Goal: Ask a question

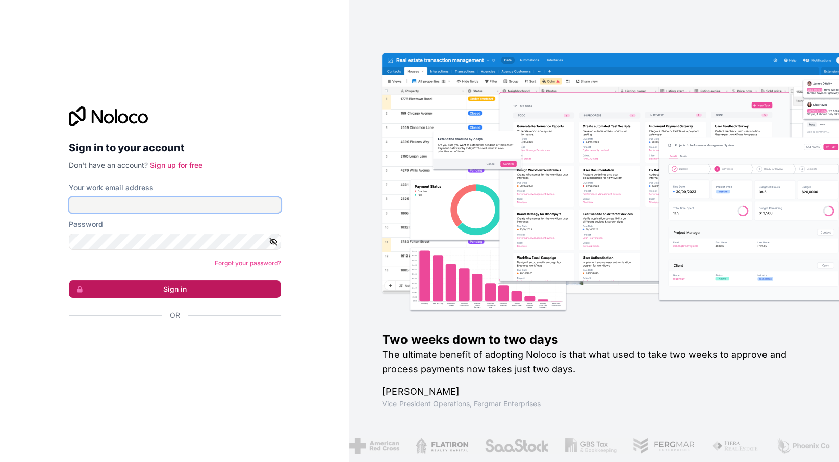
type input "vv@cagoi.com"
click at [218, 293] on button "Sign in" at bounding box center [175, 289] width 212 height 17
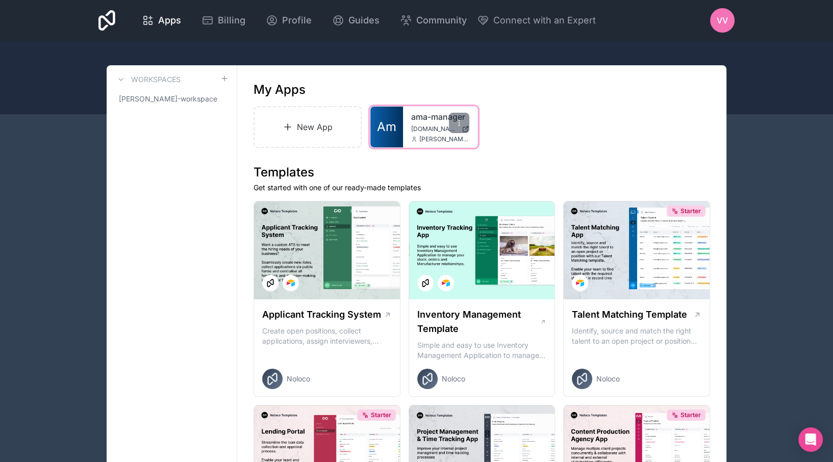
click at [440, 136] on span "dimitri@automedia.de" at bounding box center [444, 139] width 50 height 8
click at [390, 119] on span "Am" at bounding box center [386, 127] width 19 height 16
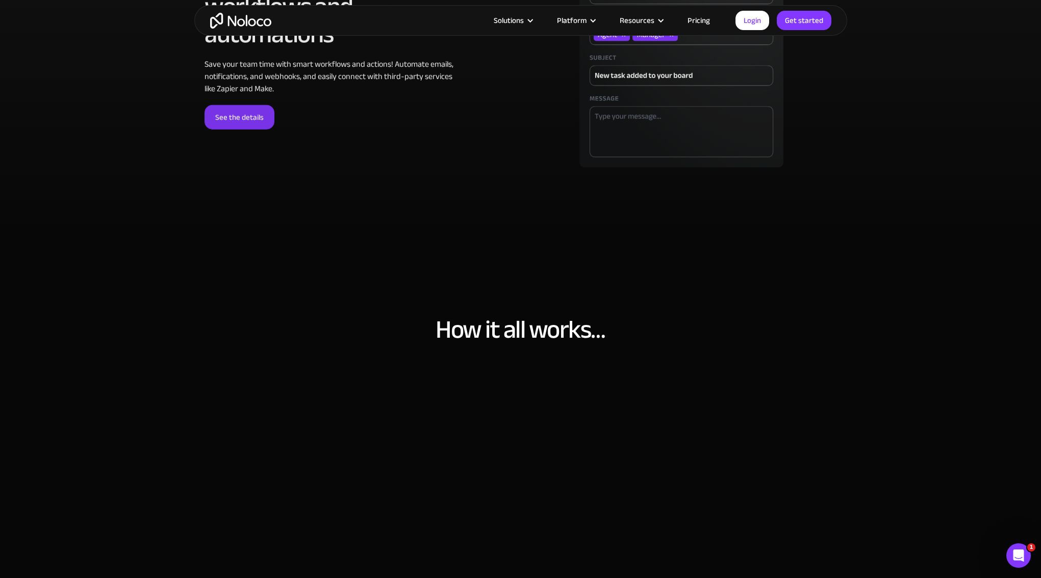
scroll to position [3082, 0]
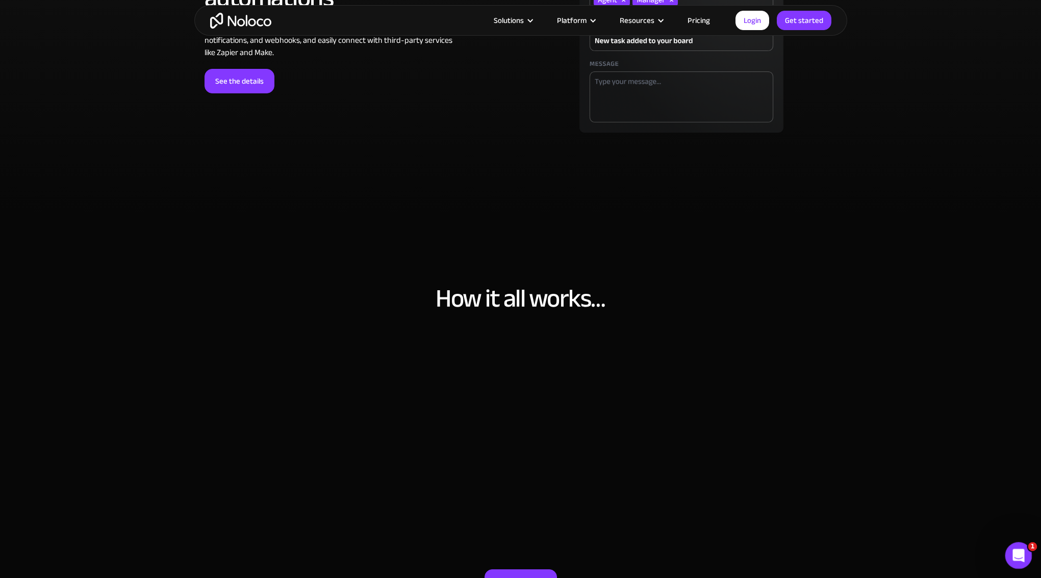
click at [1012, 554] on icon "Open Intercom Messenger" at bounding box center [1017, 554] width 17 height 17
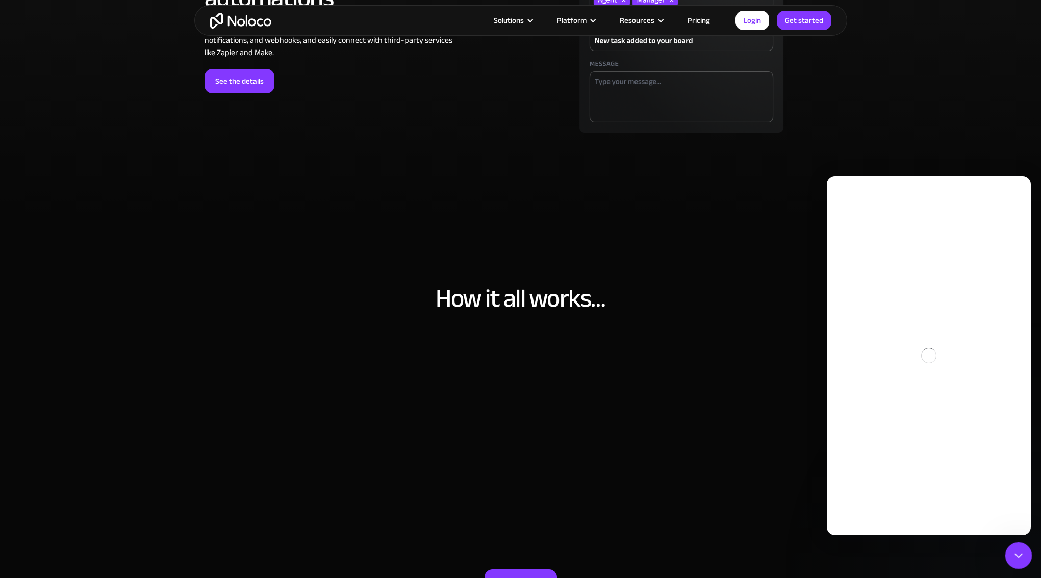
scroll to position [0, 0]
type textarea "Has noloco multilanguage support?"
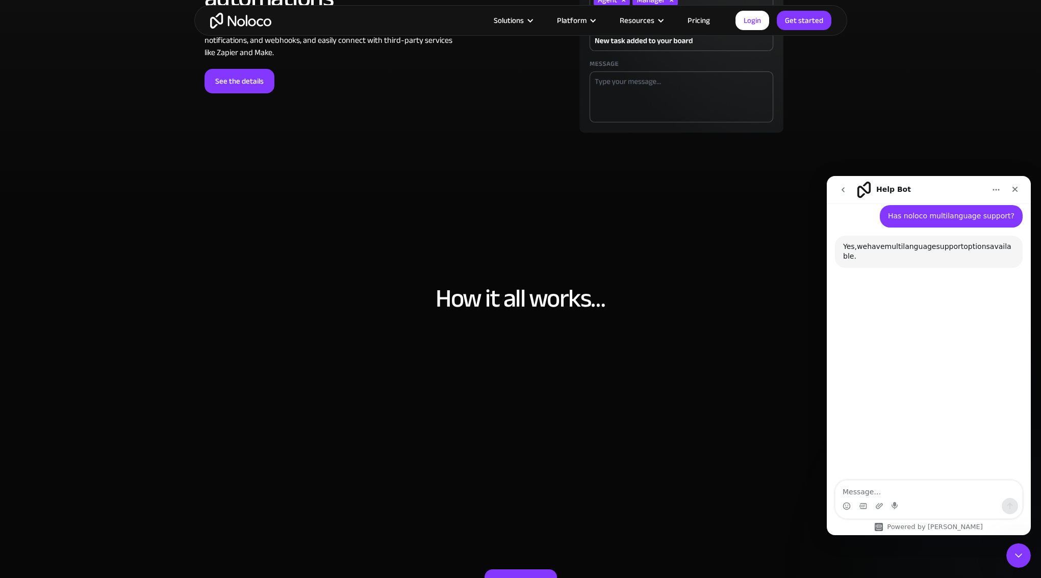
scroll to position [64, 0]
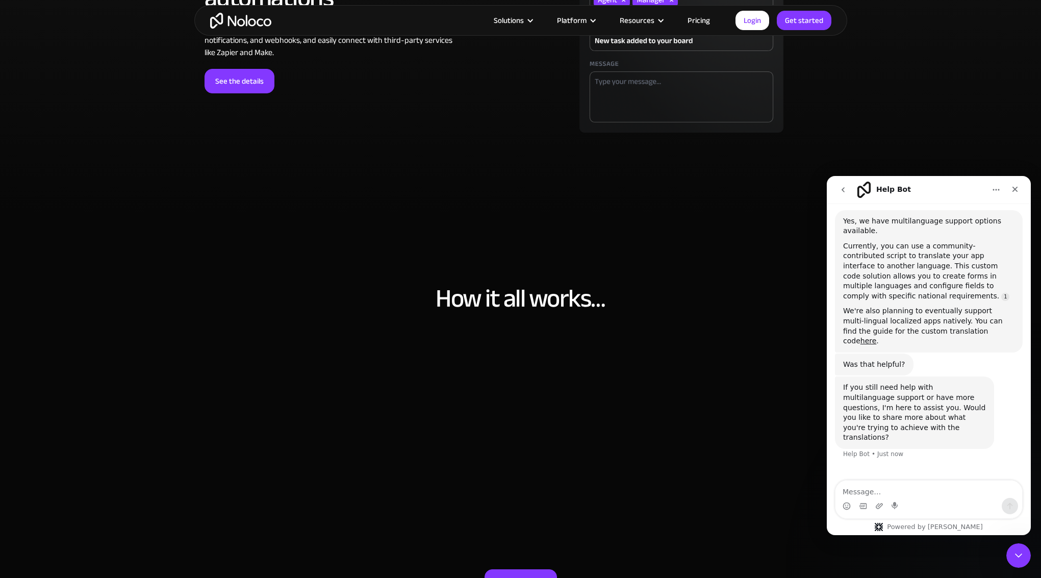
click at [894, 254] on div "Currently, you can use a community-contributed script to translate your app int…" at bounding box center [928, 271] width 171 height 60
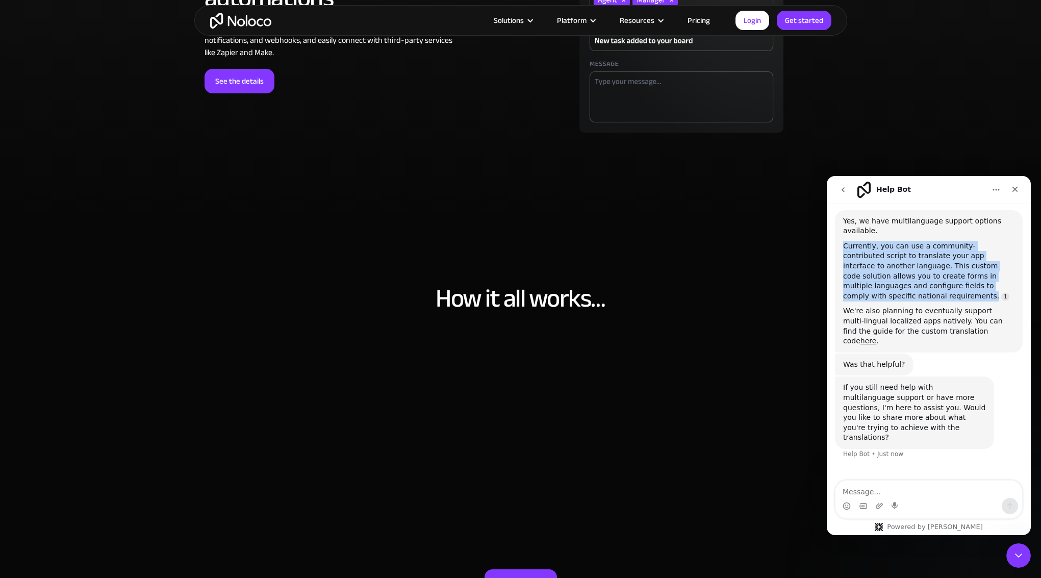
click at [893, 253] on div "Currently, you can use a community-contributed script to translate your app int…" at bounding box center [928, 271] width 171 height 60
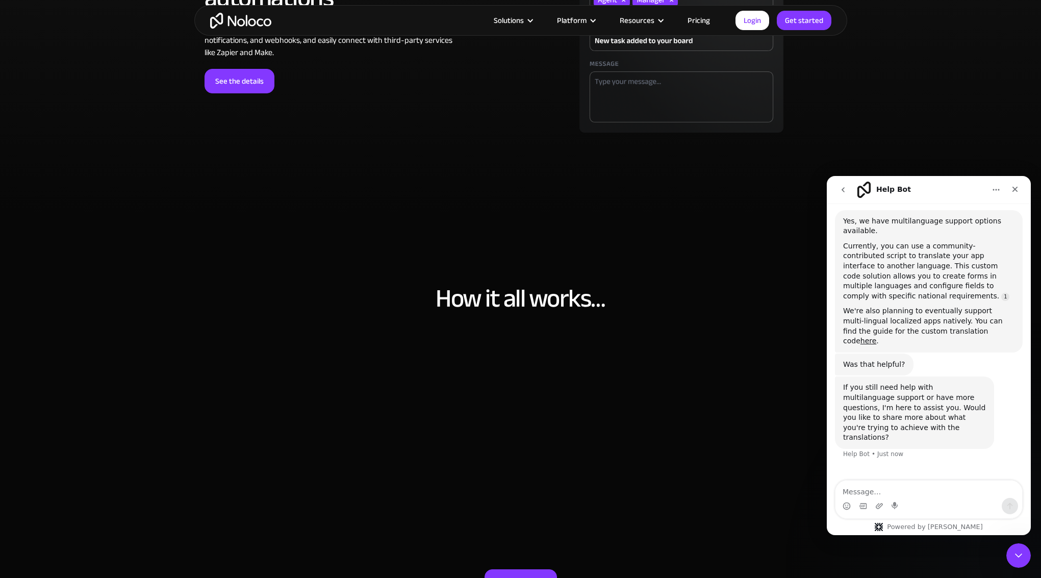
click at [951, 274] on div "Currently, you can use a community-contributed script to translate your app int…" at bounding box center [928, 271] width 171 height 60
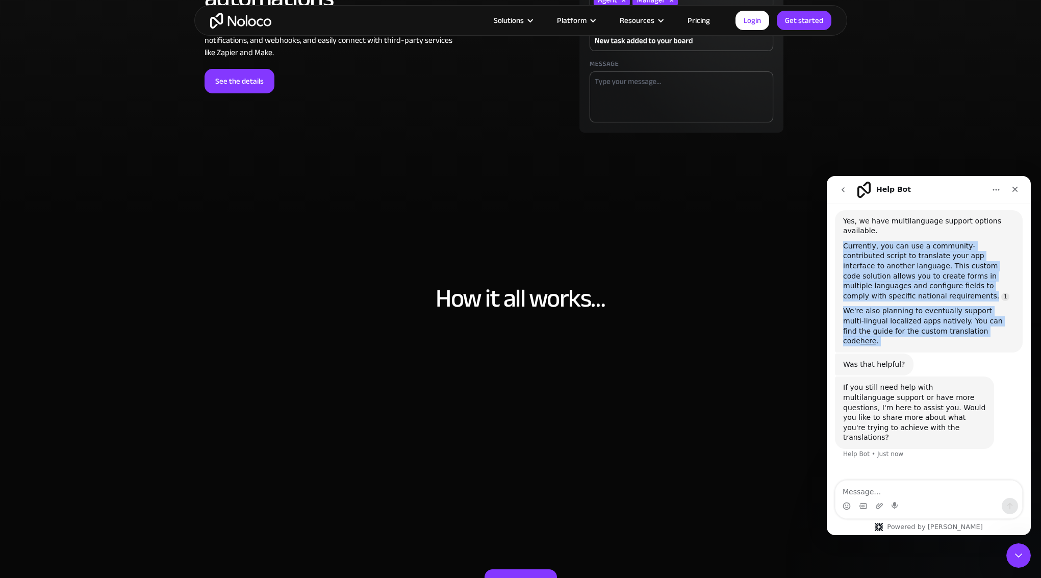
drag, startPoint x: 951, startPoint y: 274, endPoint x: 933, endPoint y: 309, distance: 39.7
click at [932, 313] on div "Yes, we have multilanguage support options available. Currently, you can use a …" at bounding box center [928, 281] width 171 height 130
